Goal: Complete application form

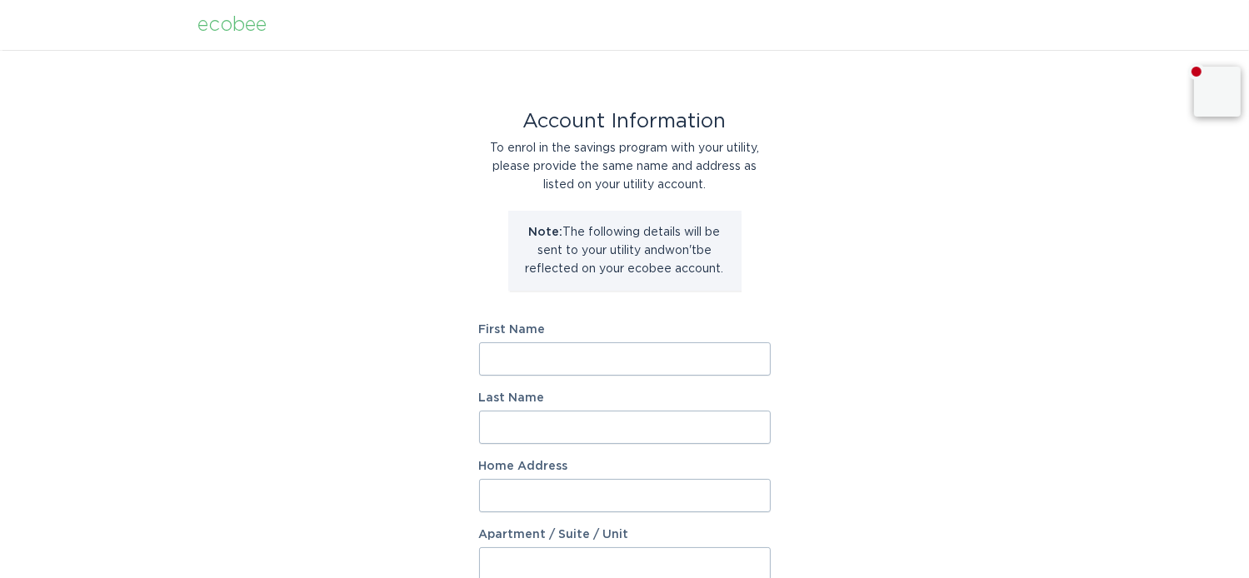
click at [582, 355] on input "First Name" at bounding box center [625, 358] width 292 height 33
type input "[PERSON_NAME]"
type input "[STREET_ADDRESS]"
select select "US"
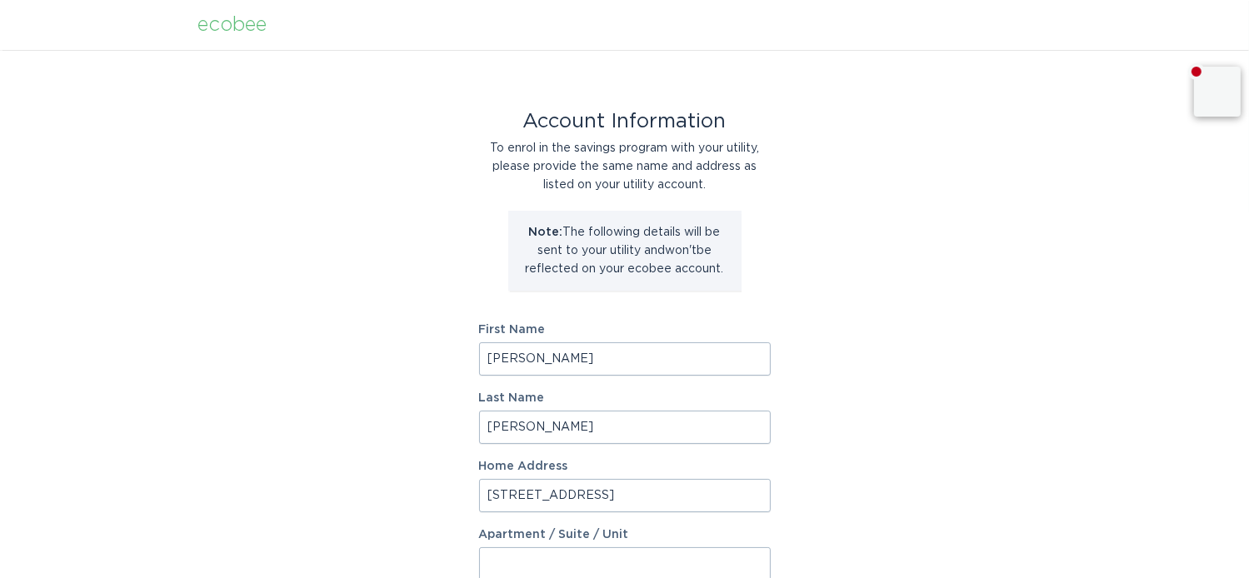
type input "Plano"
type input "75093"
select select "[GEOGRAPHIC_DATA]"
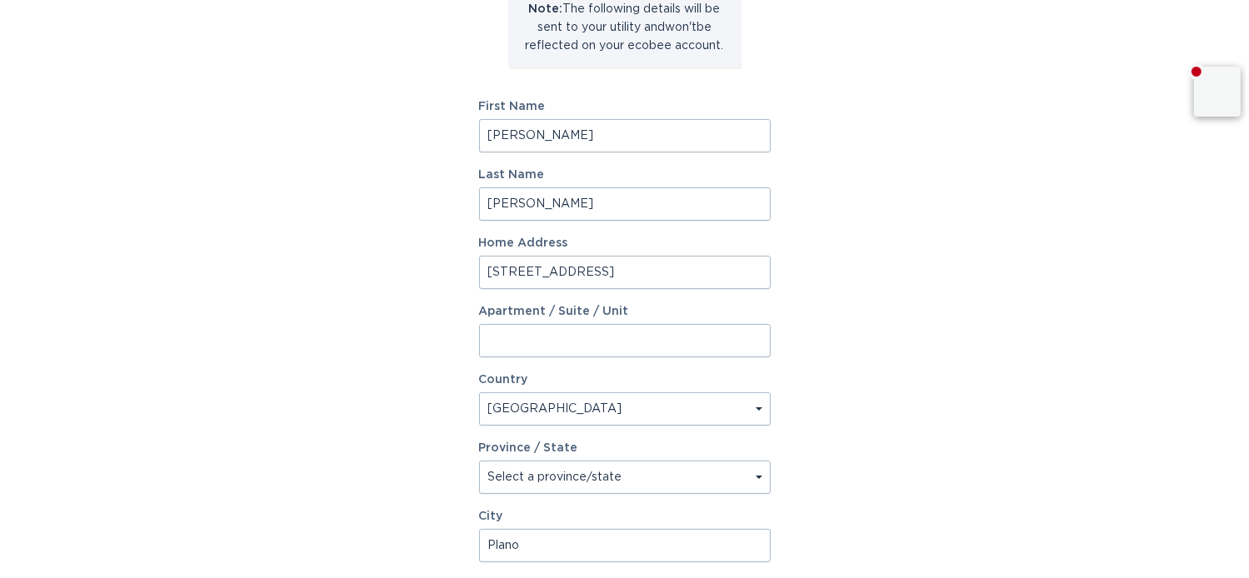
scroll to position [167, 0]
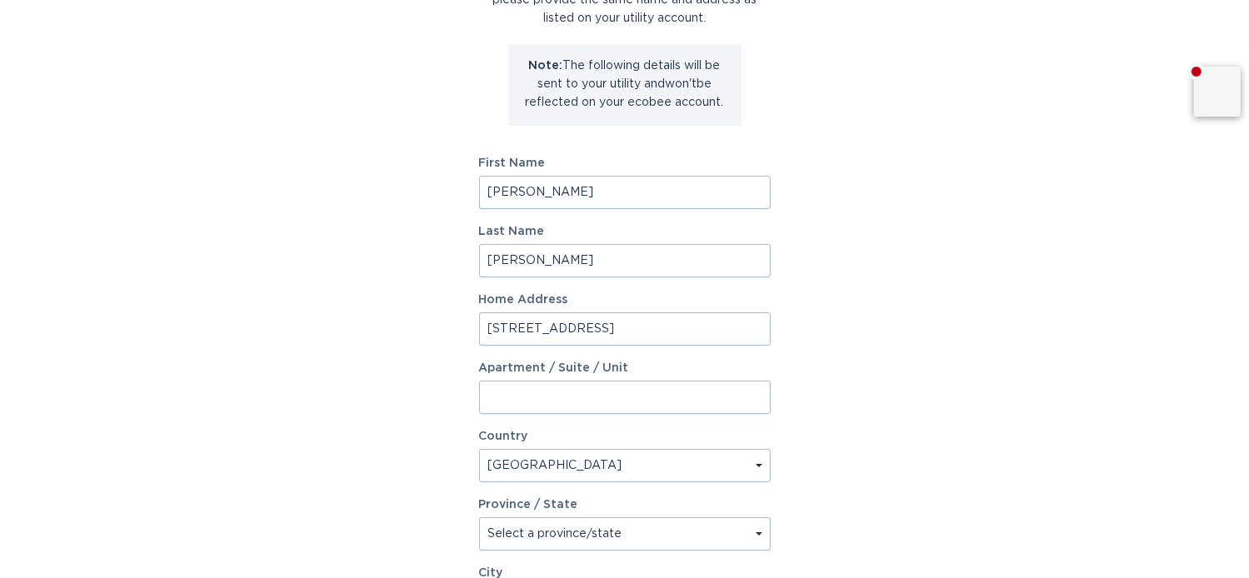
click at [633, 332] on input "[STREET_ADDRESS]" at bounding box center [625, 328] width 292 height 33
type input "[STREET_ADDRESS][DEMOGRAPHIC_DATA]"
type input "A"
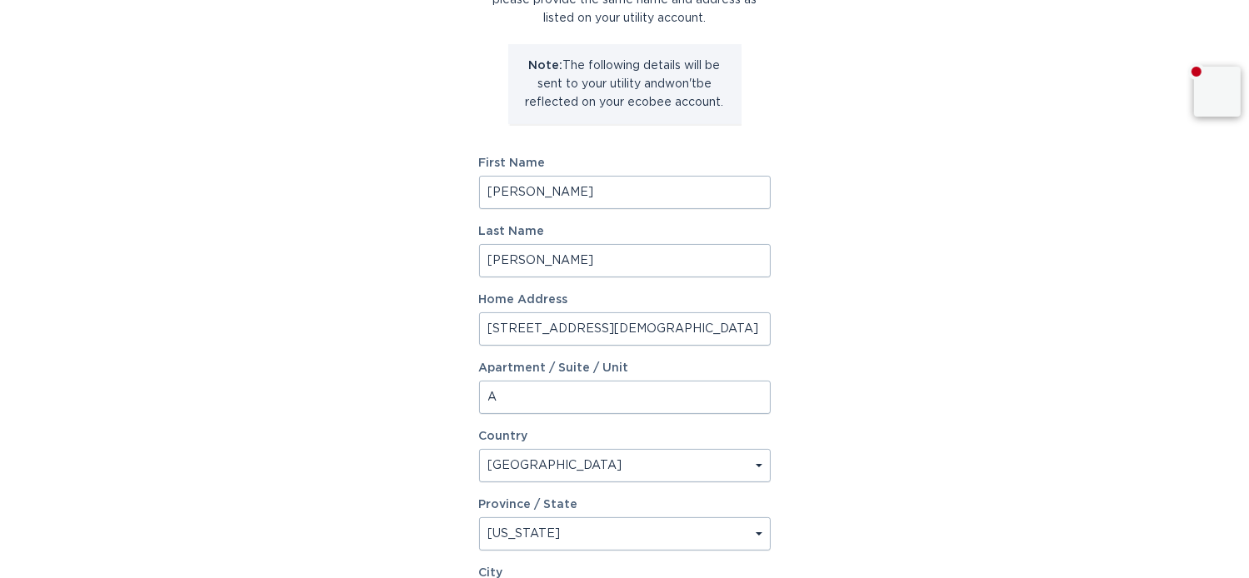
select select "AR"
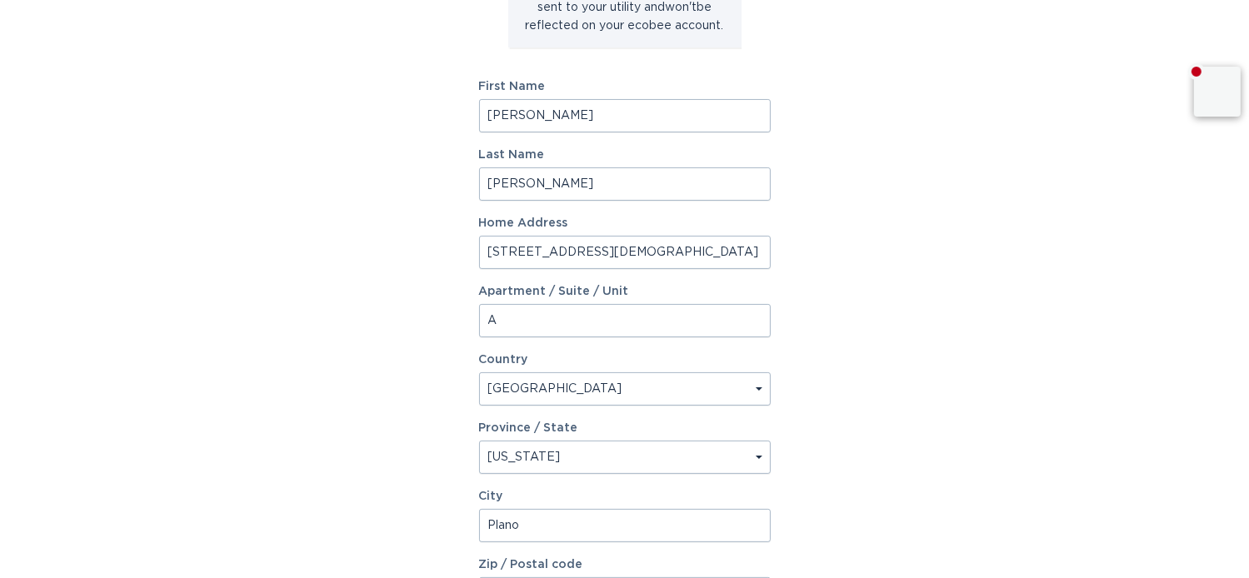
scroll to position [333, 0]
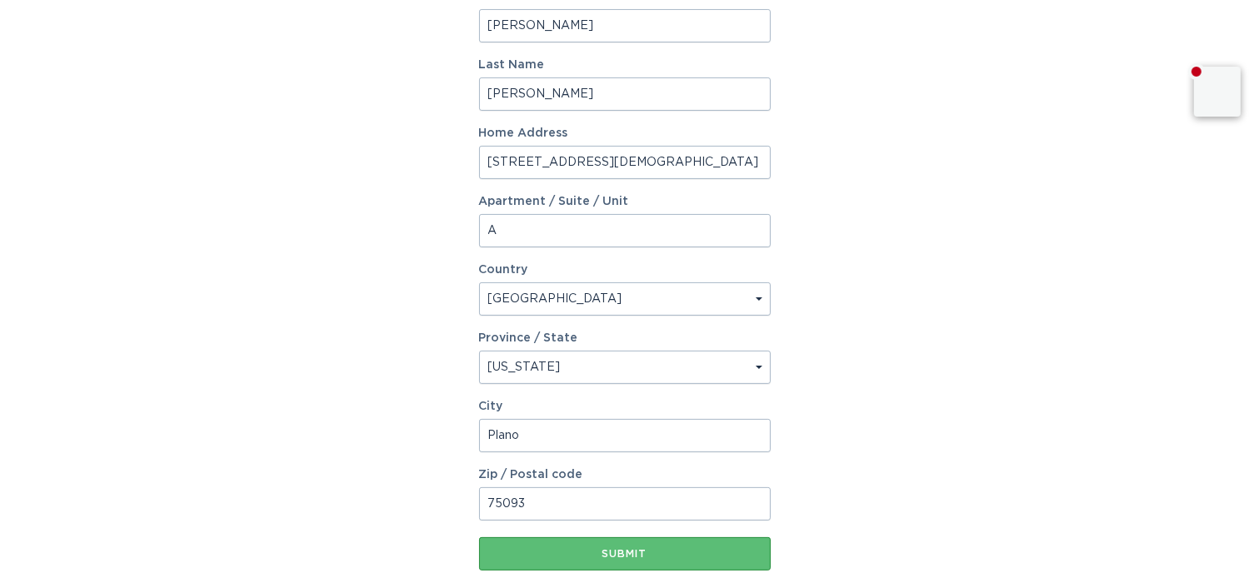
click at [587, 437] on input "Plano" at bounding box center [625, 435] width 292 height 33
type input "[GEOGRAPHIC_DATA]"
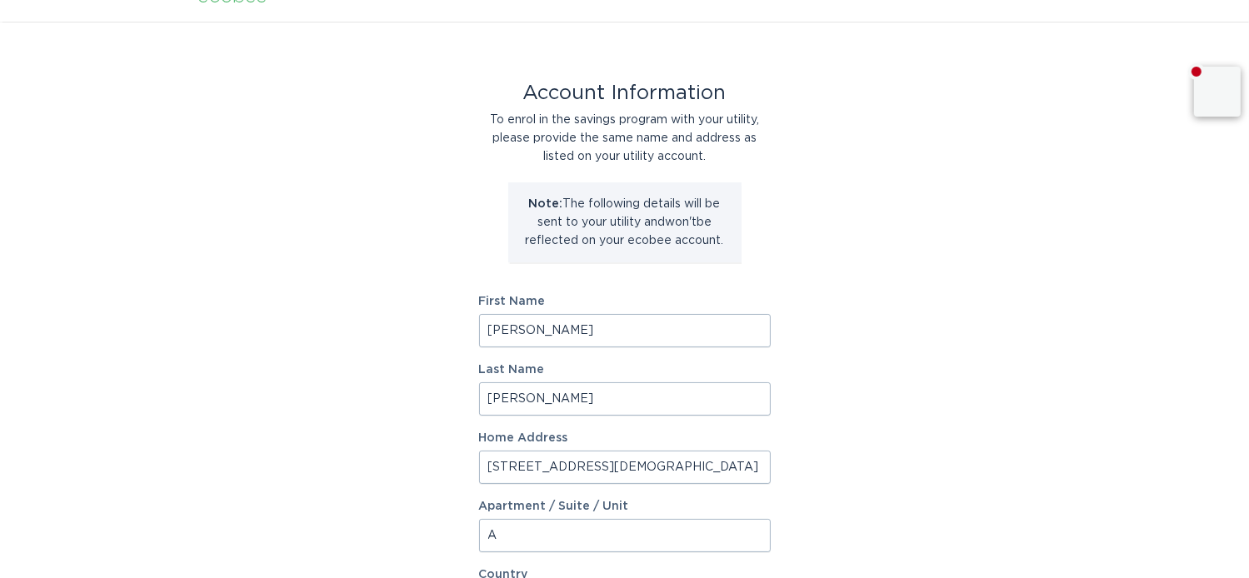
scroll to position [0, 0]
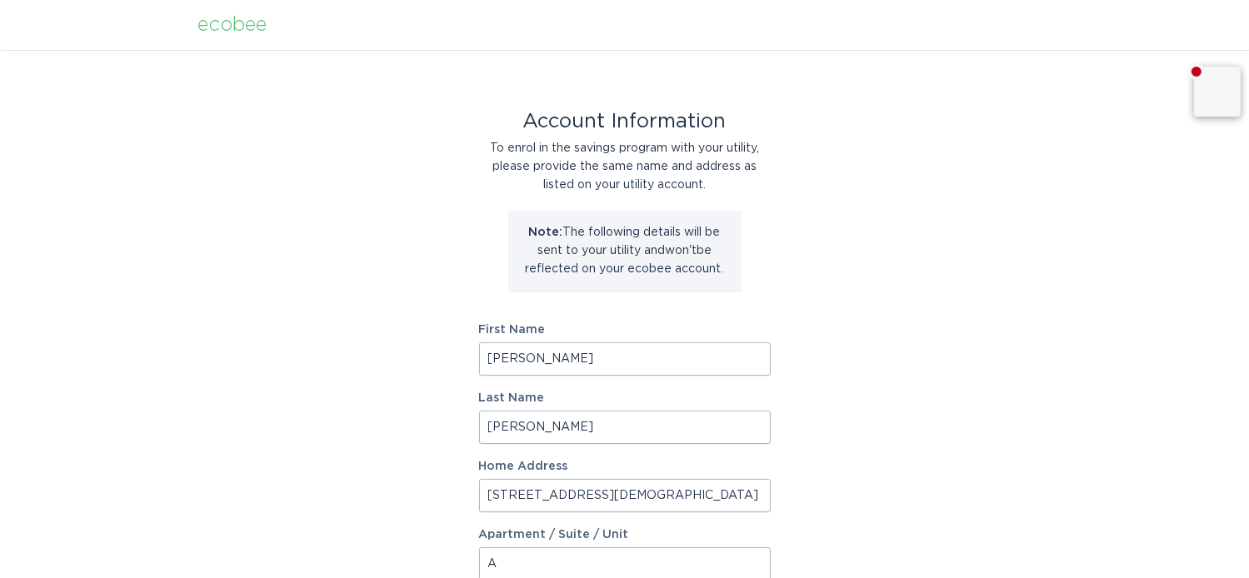
type input "72701"
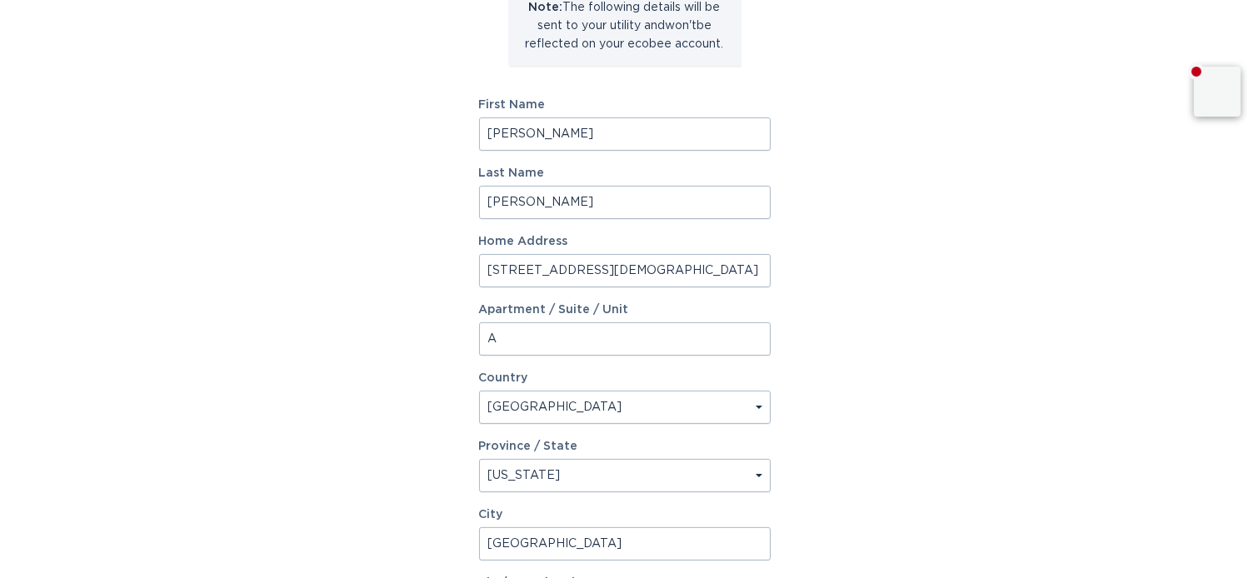
scroll to position [250, 0]
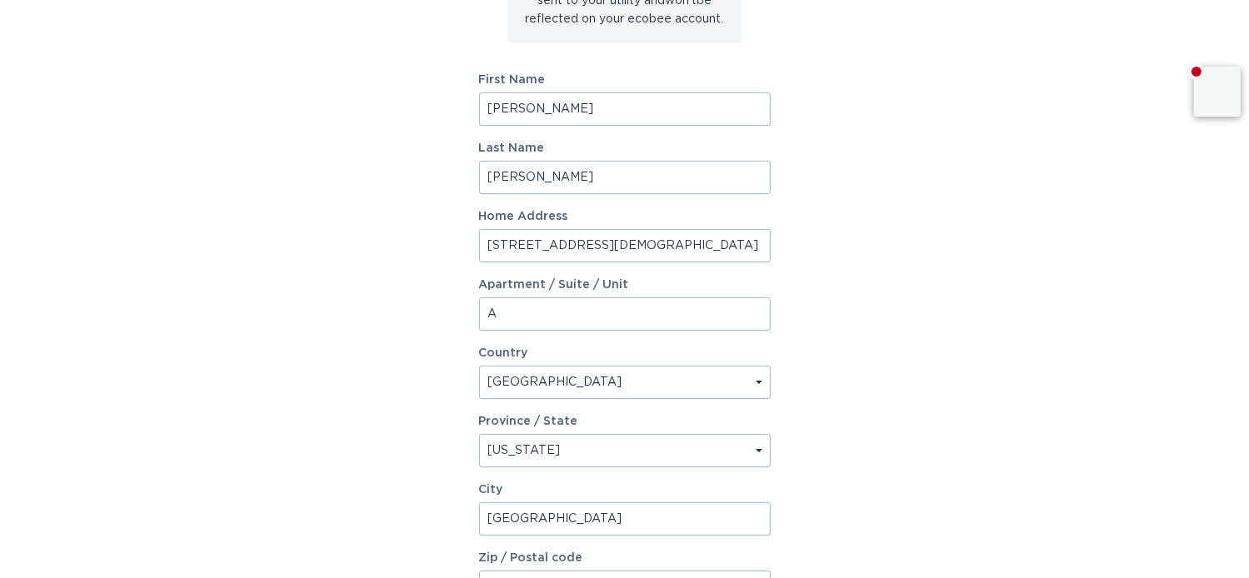
click at [487, 311] on input "A" at bounding box center [625, 313] width 292 height 33
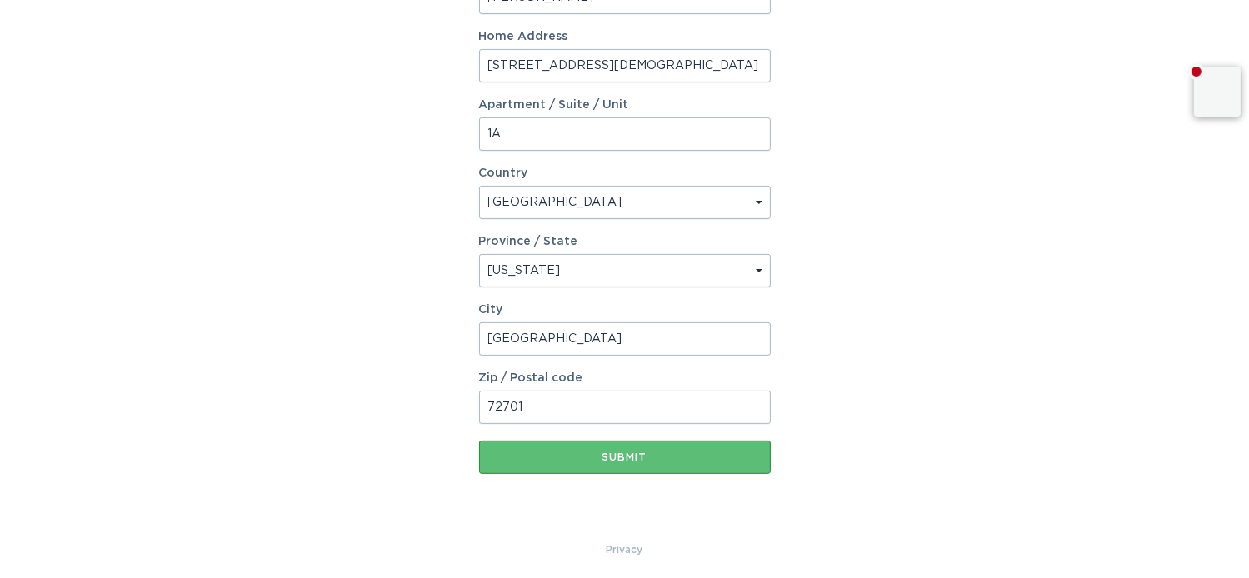
scroll to position [435, 0]
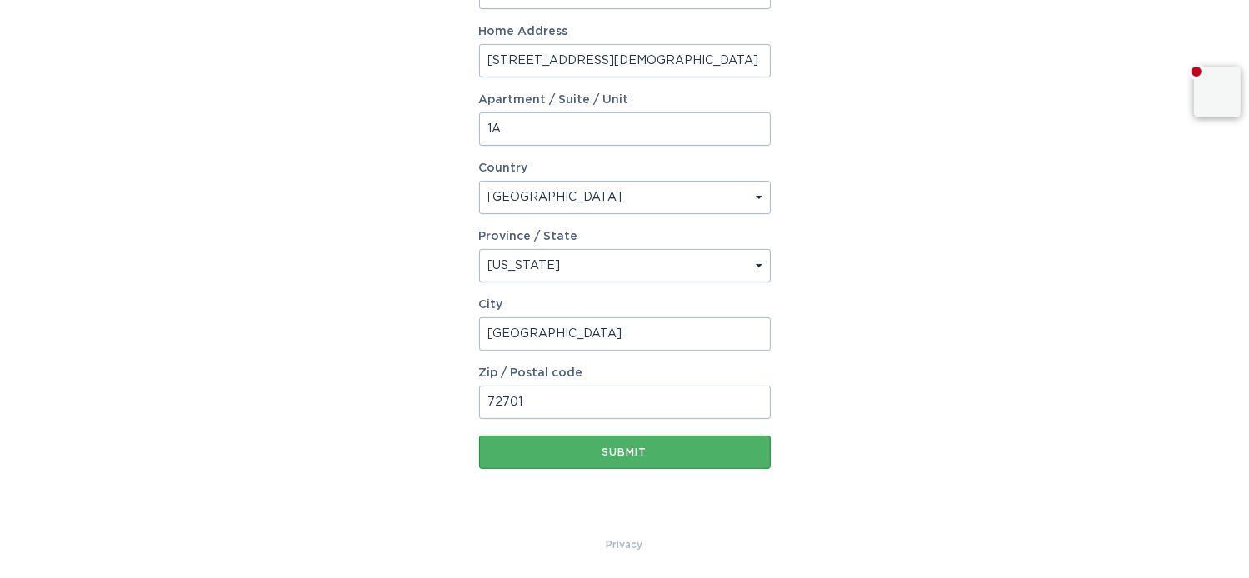
type input "1A"
click at [659, 447] on div "Submit" at bounding box center [624, 452] width 275 height 10
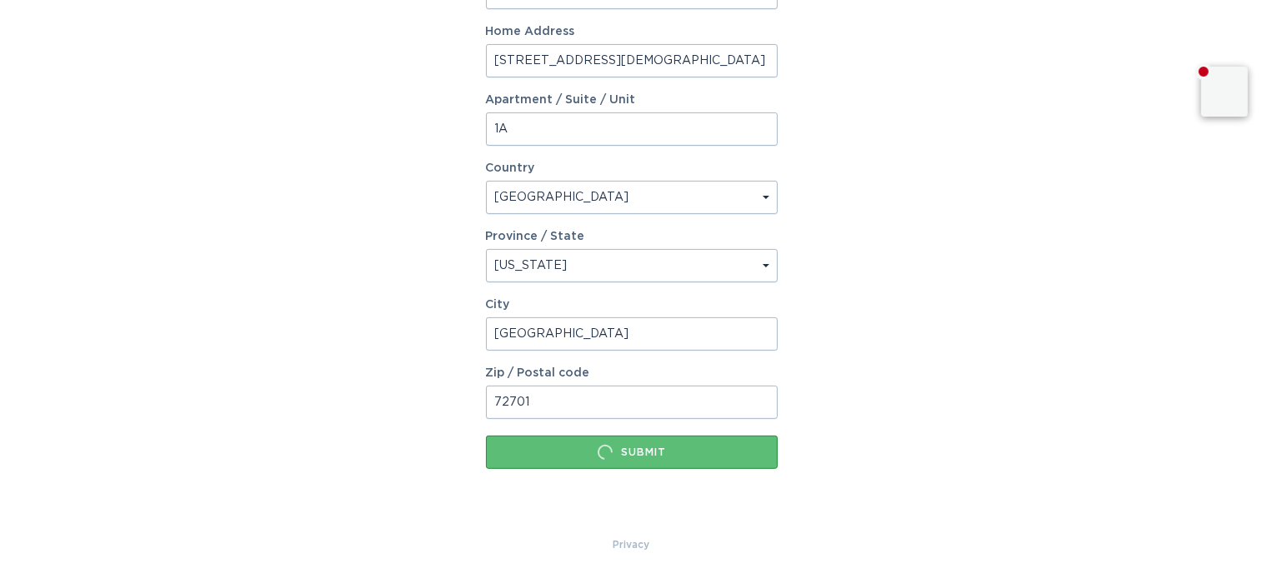
scroll to position [0, 0]
